Goal: Task Accomplishment & Management: Complete application form

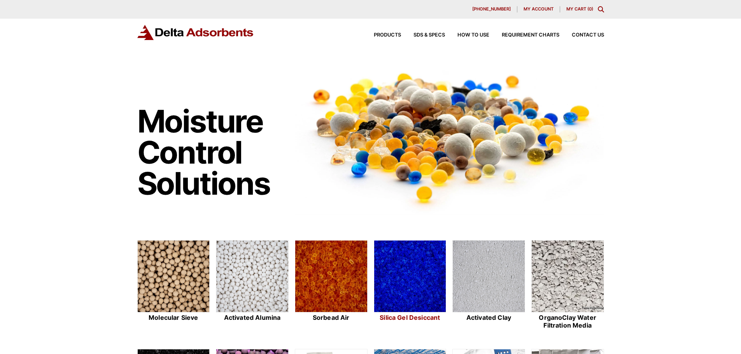
click at [415, 287] on img at bounding box center [410, 277] width 72 height 72
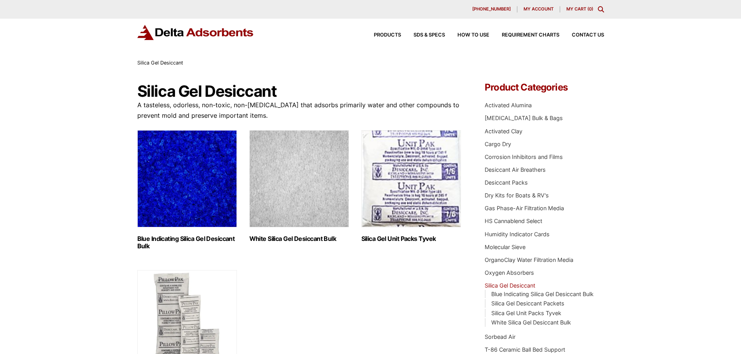
click at [153, 188] on img "Visit product category Blue Indicating Silica Gel Desiccant Bulk" at bounding box center [187, 178] width 100 height 97
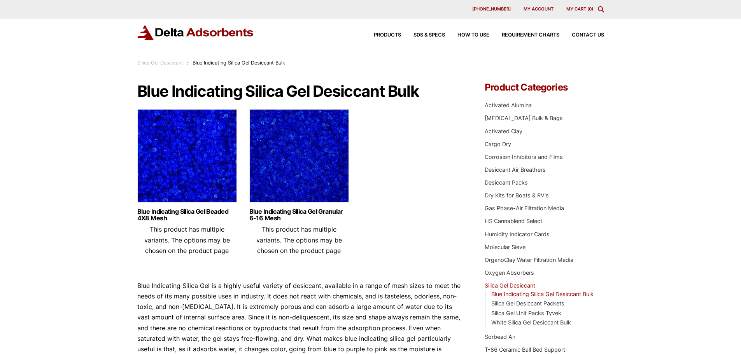
click at [265, 174] on img at bounding box center [299, 157] width 100 height 97
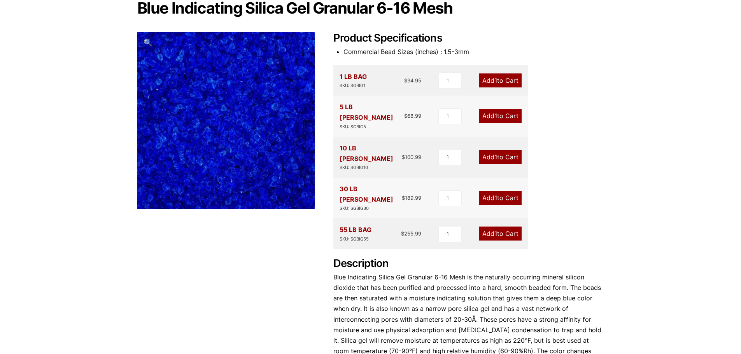
scroll to position [257, 0]
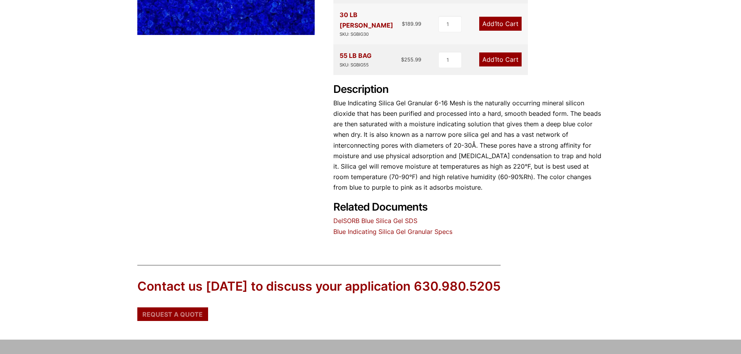
click at [190, 312] on span "Request a Quote" at bounding box center [172, 315] width 60 height 6
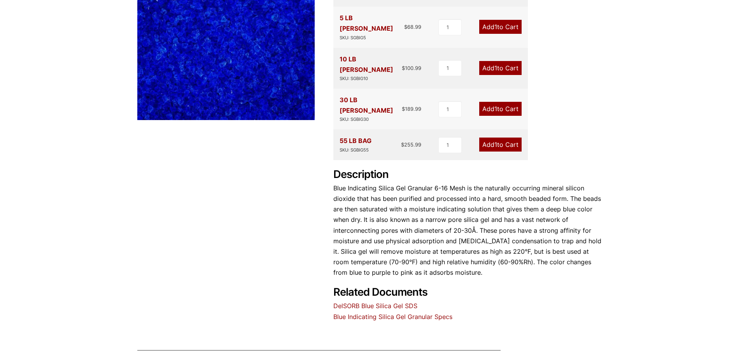
scroll to position [0, 0]
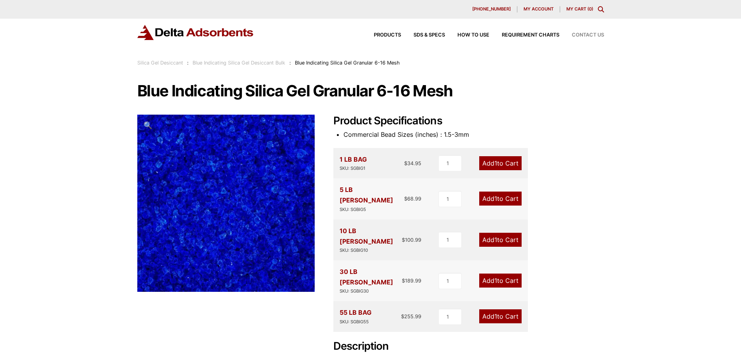
click at [599, 33] on span "Contact Us" at bounding box center [588, 35] width 32 height 5
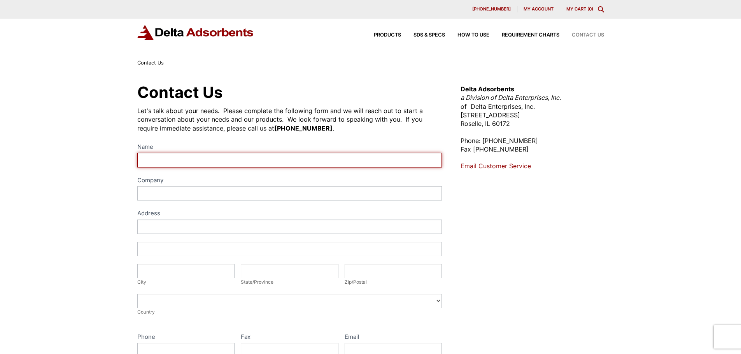
click at [182, 161] on input "Name" at bounding box center [289, 160] width 305 height 14
type input "Brynne Rendon"
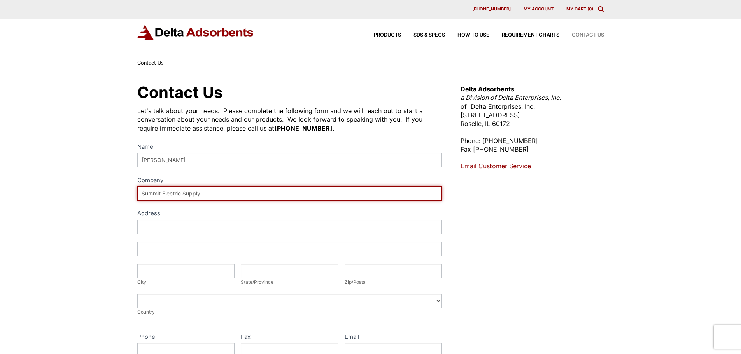
type input "Summit Electric Supply"
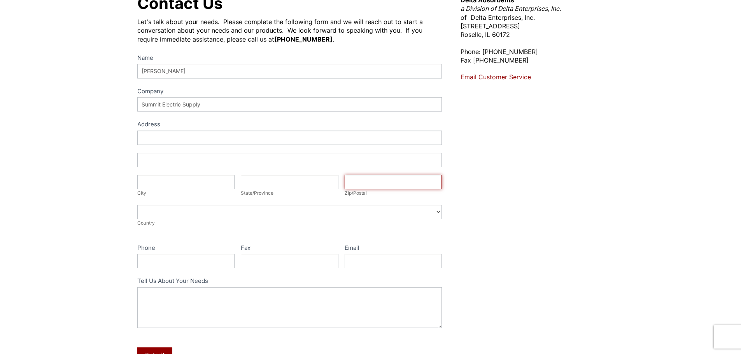
scroll to position [117, 0]
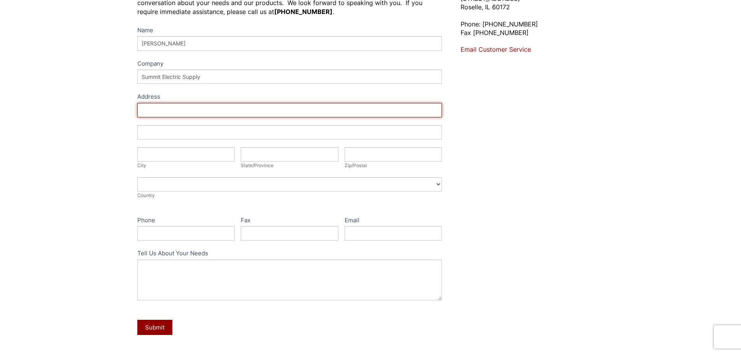
click at [178, 107] on input "Address" at bounding box center [289, 110] width 305 height 14
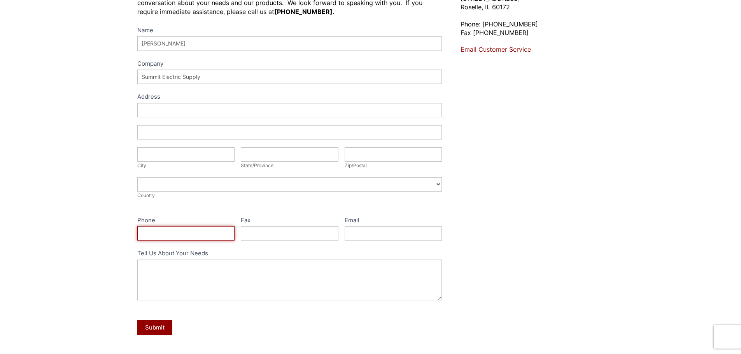
click at [166, 237] on input "Phone" at bounding box center [186, 233] width 98 height 14
type input "8327802642"
click at [372, 241] on div "Name Brynne Rendon Company Summit Electric Supply Address Address Address Addre…" at bounding box center [289, 186] width 305 height 322
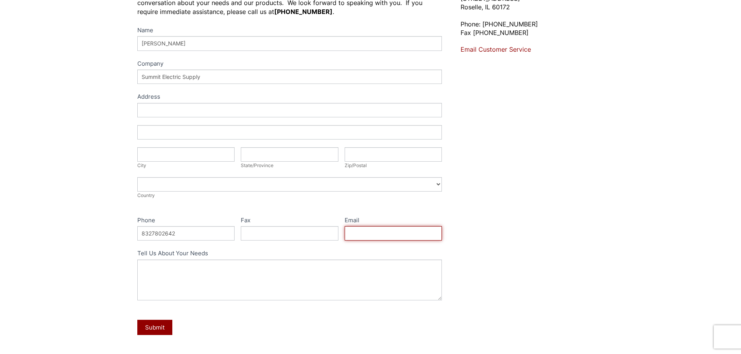
click at [373, 235] on input "Email" at bounding box center [394, 233] width 98 height 14
type input "brynne.rendon@summit.com"
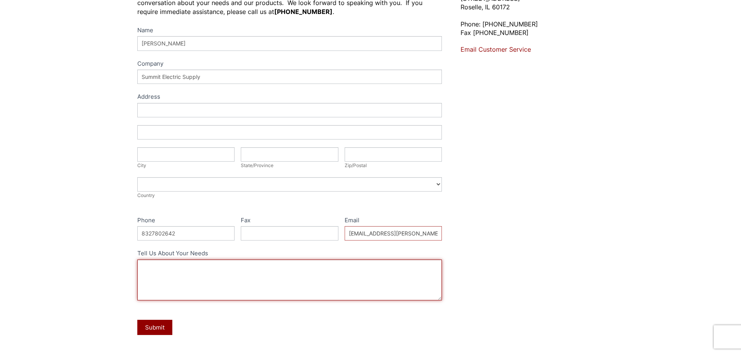
click at [160, 265] on textarea "Tell Us About Your Needs" at bounding box center [289, 280] width 305 height 41
click at [217, 283] on textarea "Please provide pricing for the description below." at bounding box center [289, 280] width 305 height 41
click at [289, 273] on textarea "Please provide pricing for the description below." at bounding box center [289, 280] width 305 height 41
paste textarea "* DESICCANT;TYPE:Silica Gel, * CONTAINER:1.0lb bag, * COLOR:Blue indicating, * …"
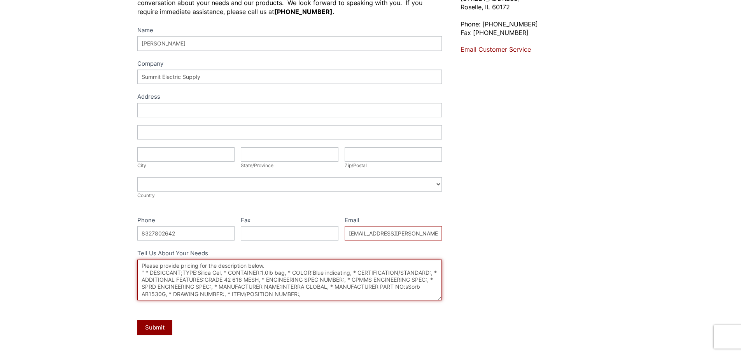
scroll to position [0, 0]
click at [146, 274] on textarea "Please provide pricing for the description below. " * DESICCANT;TYPE:Silica Gel…" at bounding box center [289, 280] width 305 height 41
type textarea "Please provide pricing for the description below. "* DESICCANT;TYPE:Silica Gel,…"
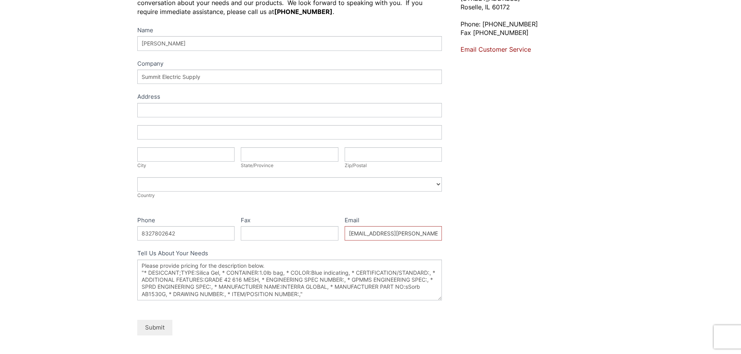
click at [154, 324] on button "Submit" at bounding box center [154, 327] width 35 height 15
